Goal: Ask a question

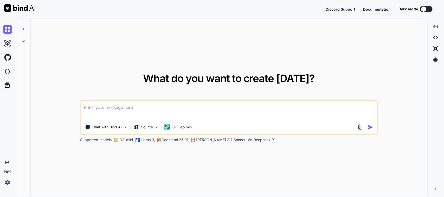
type textarea "x"
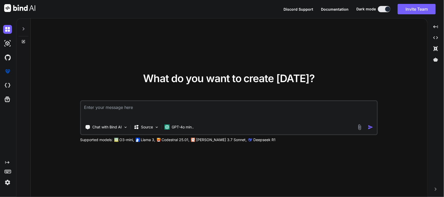
click at [109, 107] on textarea at bounding box center [229, 110] width 296 height 19
paste textarea "In my flutter project. I get the profile image in drawer. when I open drawer th…"
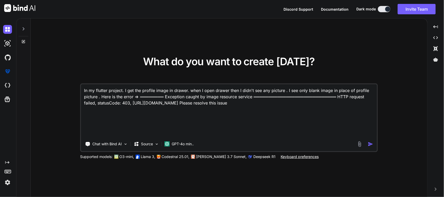
paste textarea "Here is my drawer code please modify accordingly import 'package:sciton_scms/co…"
type textarea "Lo ip dolorsi ametcon. A eli sed doeiusm tempo in utlabo. etdo M aliq enimad mi…"
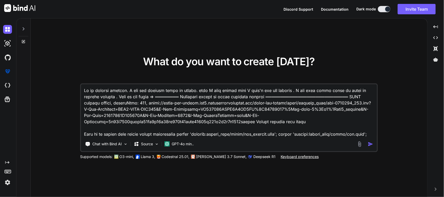
scroll to position [113, 0]
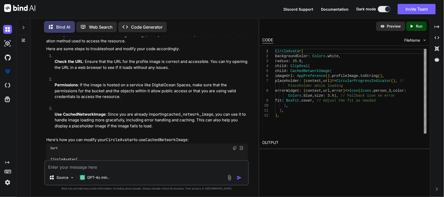
scroll to position [274, 0]
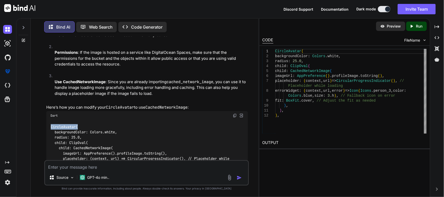
drag, startPoint x: 86, startPoint y: 123, endPoint x: 47, endPoint y: 129, distance: 39.5
click at [47, 129] on div "CircleAvatar( backgroundColor: Colors.white, radius: 25.0, child: ClipOval( chi…" at bounding box center [147, 161] width 202 height 83
copy code "CircleAvatar("
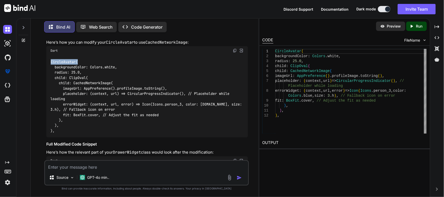
scroll to position [341, 0]
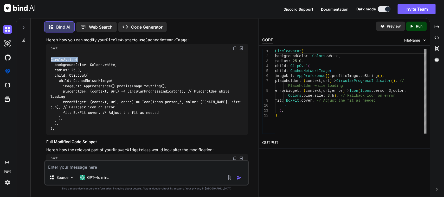
click at [233, 48] on img at bounding box center [235, 48] width 4 height 4
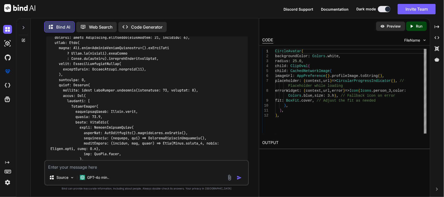
scroll to position [491, 0]
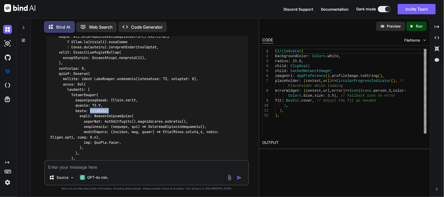
drag, startPoint x: 91, startPoint y: 111, endPoint x: 111, endPoint y: 108, distance: 21.1
click at [111, 108] on div at bounding box center [147, 140] width 202 height 253
copy code "ClipOval("
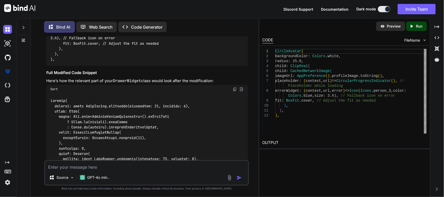
scroll to position [393, 0]
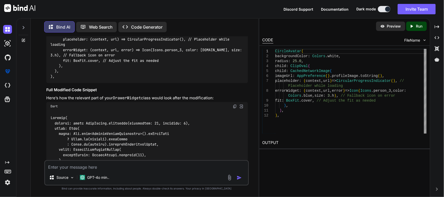
click at [235, 106] on img at bounding box center [235, 107] width 4 height 4
click at [114, 169] on textarea at bounding box center [147, 165] width 204 height 9
type textarea "write now I am seen image in oval shape (like egg) . I want to see in a circle …"
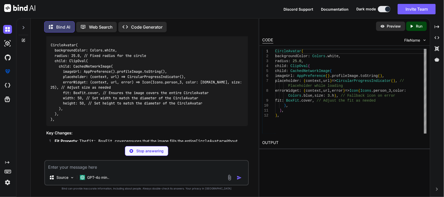
scroll to position [846, 0]
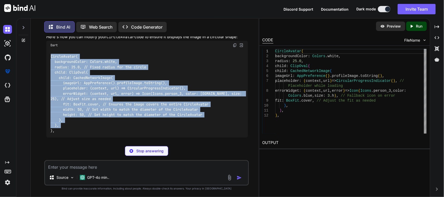
drag, startPoint x: 62, startPoint y: 131, endPoint x: 45, endPoint y: 59, distance: 75.0
click at [45, 59] on div "You Bind AI The error message you're encountering indicates that the HTTP reque…" at bounding box center [146, 117] width 205 height 160
copy code "CircleAvatar( backgroundColor: Colors.white, radius: 25.0, // Fixed radius for …"
